Goal: Task Accomplishment & Management: Manage account settings

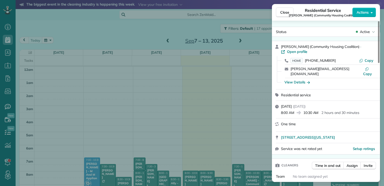
scroll to position [455, 0]
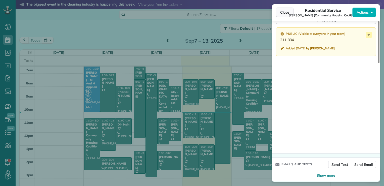
click at [284, 13] on span "Close" at bounding box center [284, 12] width 9 height 5
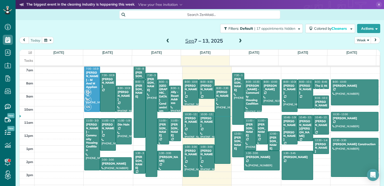
click at [239, 41] on span at bounding box center [241, 41] width 6 height 5
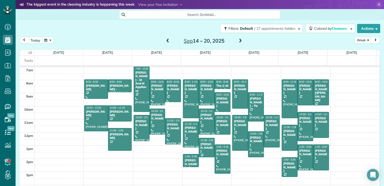
click at [165, 41] on span at bounding box center [168, 41] width 6 height 5
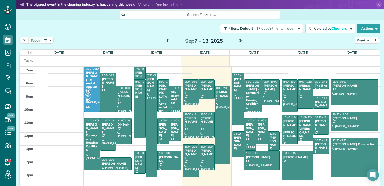
click at [238, 39] on span at bounding box center [241, 41] width 6 height 5
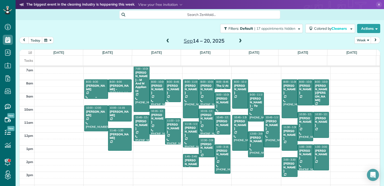
click at [96, 82] on span "8:00 - 9:30" at bounding box center [92, 81] width 12 height 3
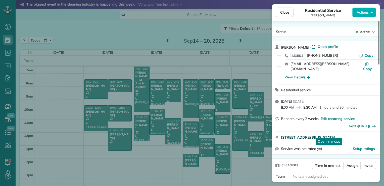
drag, startPoint x: 281, startPoint y: 133, endPoint x: 376, endPoint y: 133, distance: 95.1
click at [376, 133] on div "[STREET_ADDRESS][US_STATE] Open in maps Open in maps" at bounding box center [326, 137] width 108 height 11
click at [283, 15] on span "Close" at bounding box center [284, 12] width 9 height 5
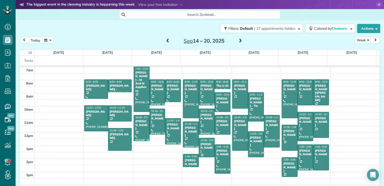
click at [166, 41] on span at bounding box center [168, 41] width 6 height 5
